Goal: Ask a question

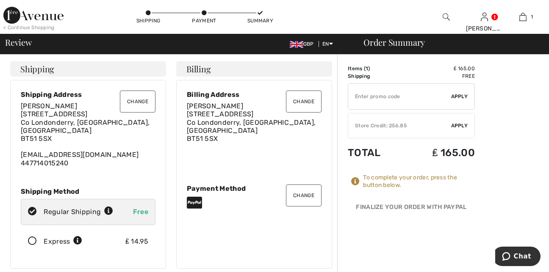
click at [299, 199] on button "Change" at bounding box center [304, 196] width 36 height 22
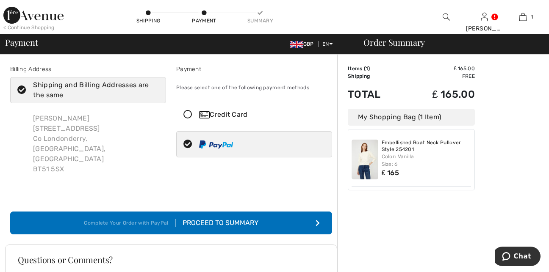
click at [188, 144] on icon at bounding box center [188, 144] width 22 height 9
radio input "true"
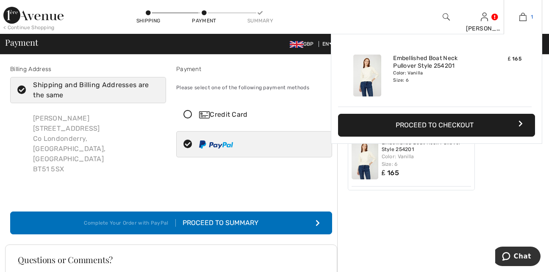
click at [528, 16] on link "1" at bounding box center [523, 17] width 38 height 10
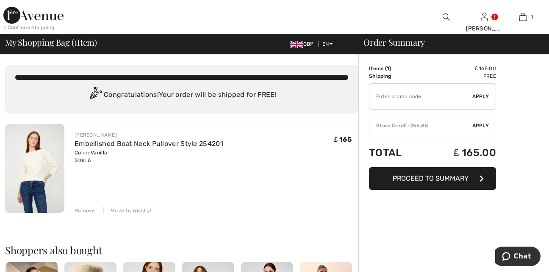
click at [479, 126] on span "Apply" at bounding box center [480, 126] width 17 height 8
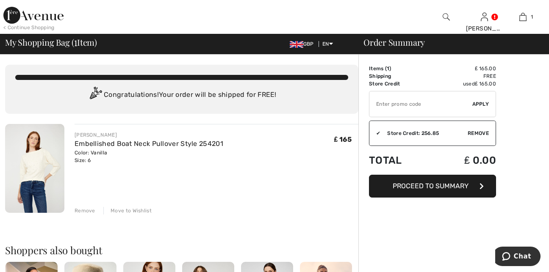
click at [411, 187] on span "Proceed to Summary" at bounding box center [431, 186] width 76 height 8
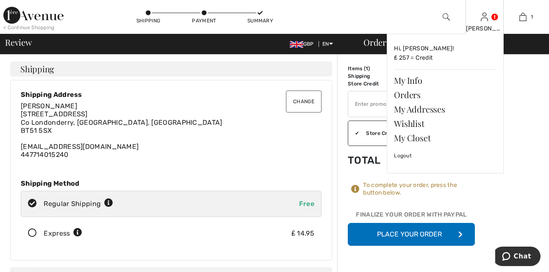
click at [491, 19] on div "Beth Hi, Beth! ₤ 257 = Credit My Info Orders My Addresses Wishlist My Closet Lo…" at bounding box center [485, 17] width 39 height 34
click at [412, 95] on link "Orders" at bounding box center [445, 95] width 103 height 14
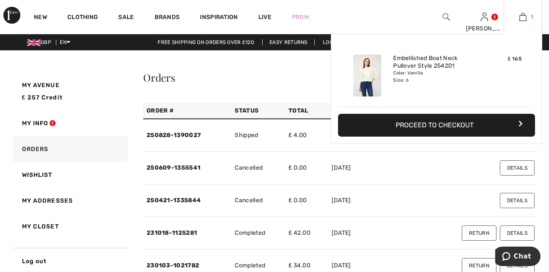
click at [522, 19] on img at bounding box center [522, 17] width 7 height 10
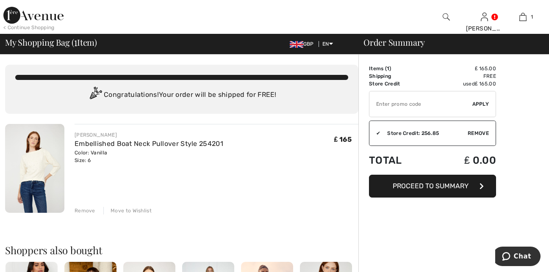
click at [89, 211] on div "Remove" at bounding box center [85, 211] width 21 height 8
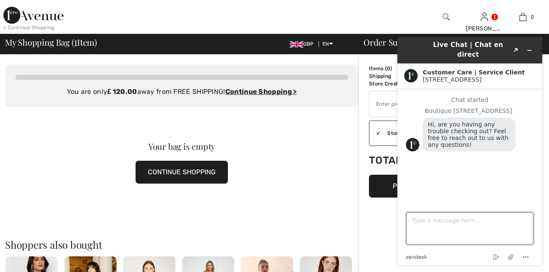
click at [411, 220] on textarea "Type a message here..." at bounding box center [469, 229] width 127 height 32
type textarea "I want to use the store credit and not that sure what i have done here."
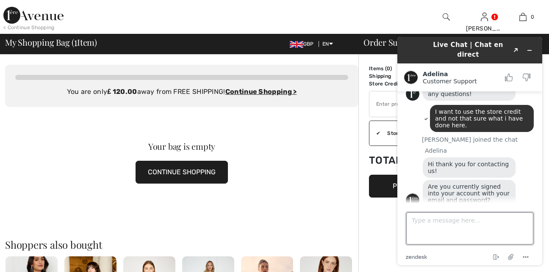
scroll to position [53, 0]
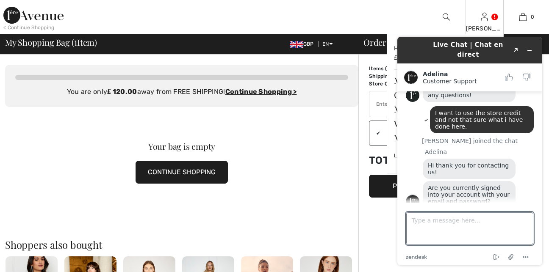
click at [489, 20] on div "Beth Hi, Beth! ₤ 257 = Credit My Info Orders My Addresses Wishlist My Closet Lo…" at bounding box center [485, 17] width 39 height 34
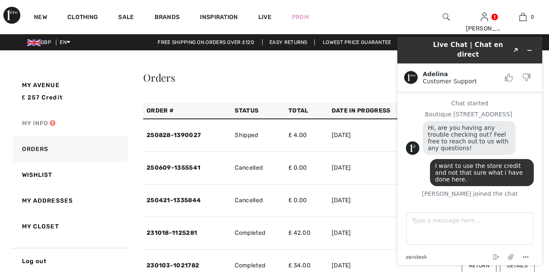
scroll to position [53, 0]
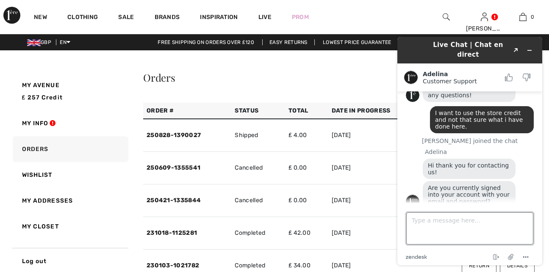
click at [417, 222] on textarea "Type a message here..." at bounding box center [469, 229] width 127 height 32
type textarea "yes"
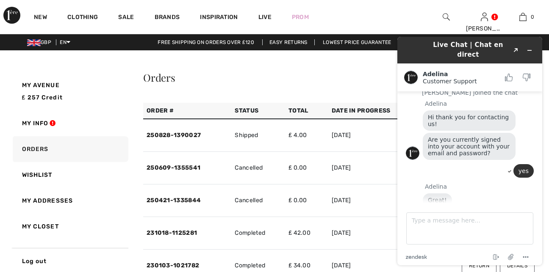
scroll to position [151, 0]
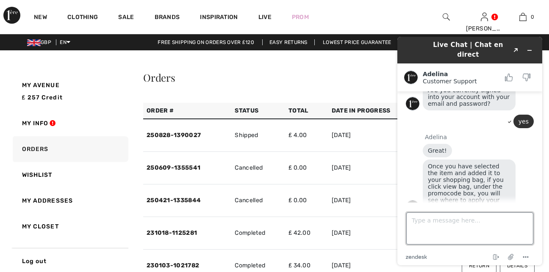
click at [416, 225] on textarea "Type a message here..." at bounding box center [469, 229] width 127 height 32
type textarea "are you able to look and see if that is what i done please"
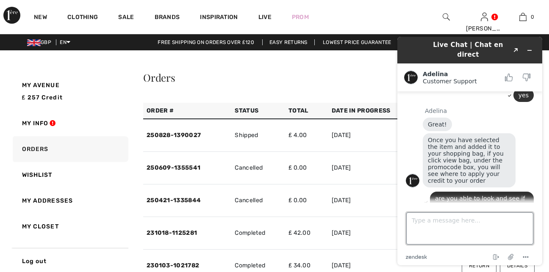
scroll to position [206, 0]
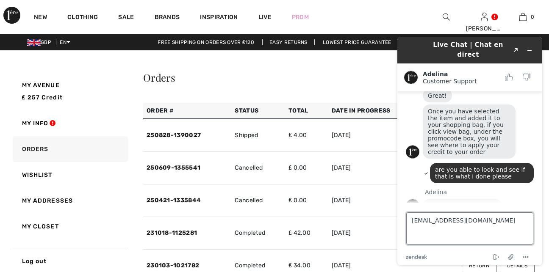
click at [462, 221] on textarea "mcilrath340@btintretrnet.com" at bounding box center [469, 229] width 127 height 32
type textarea "[EMAIL_ADDRESS][DOMAIN_NAME]"
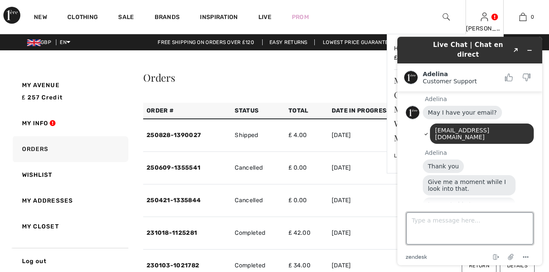
scroll to position [301, 0]
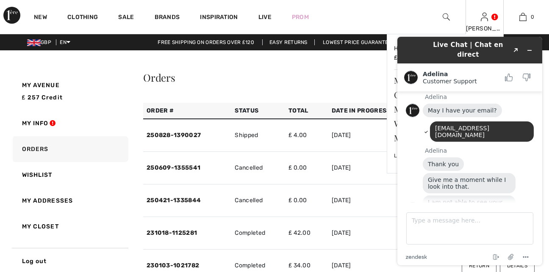
click at [488, 23] on div "Beth Hi, Beth! ₤ 257 = Credit My Info Orders My Addresses Wishlist My Closet Lo…" at bounding box center [485, 17] width 39 height 34
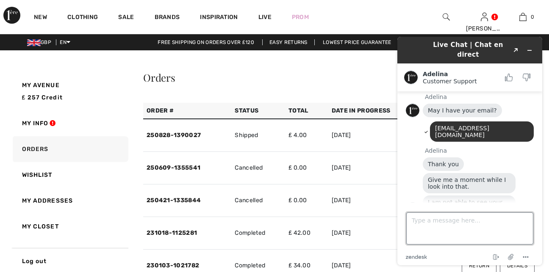
click at [416, 222] on textarea "Type a message here..." at bounding box center [469, 229] width 127 height 32
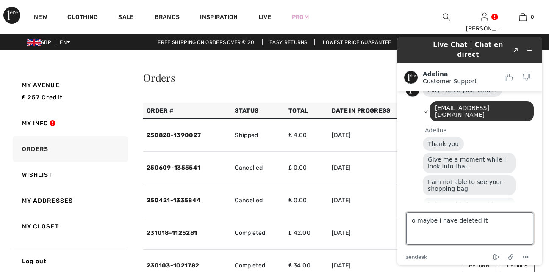
type textarea "o maybe i have deleted it."
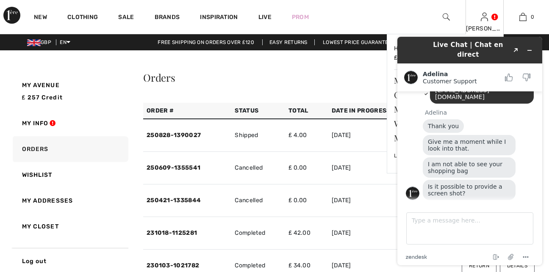
click at [486, 21] on img at bounding box center [484, 17] width 7 height 10
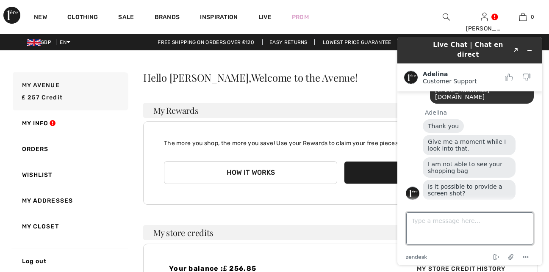
click at [411, 219] on textarea "Type a message here..." at bounding box center [469, 229] width 127 height 32
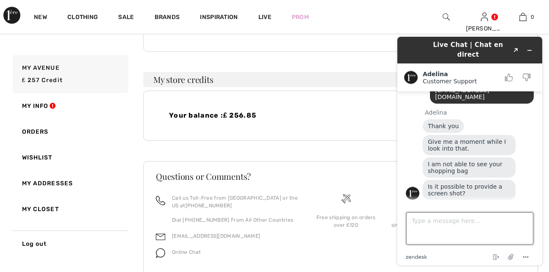
scroll to position [141, 0]
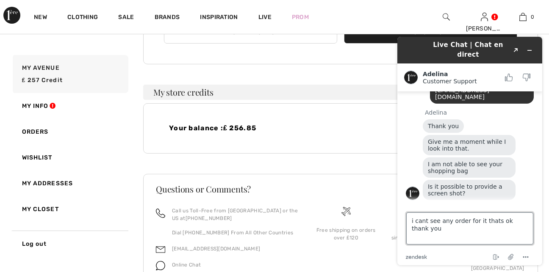
type textarea "i cant see any order for it thats ok thank you"
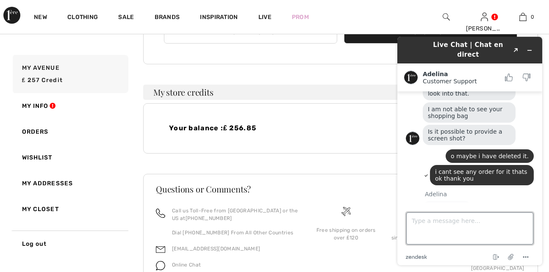
scroll to position [415, 0]
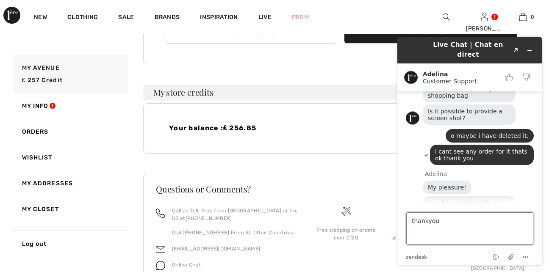
type textarea "thankyou"
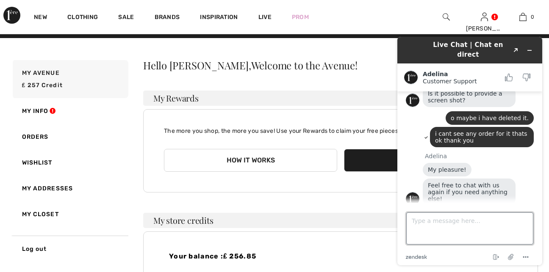
scroll to position [0, 0]
